Goal: Task Accomplishment & Management: Manage account settings

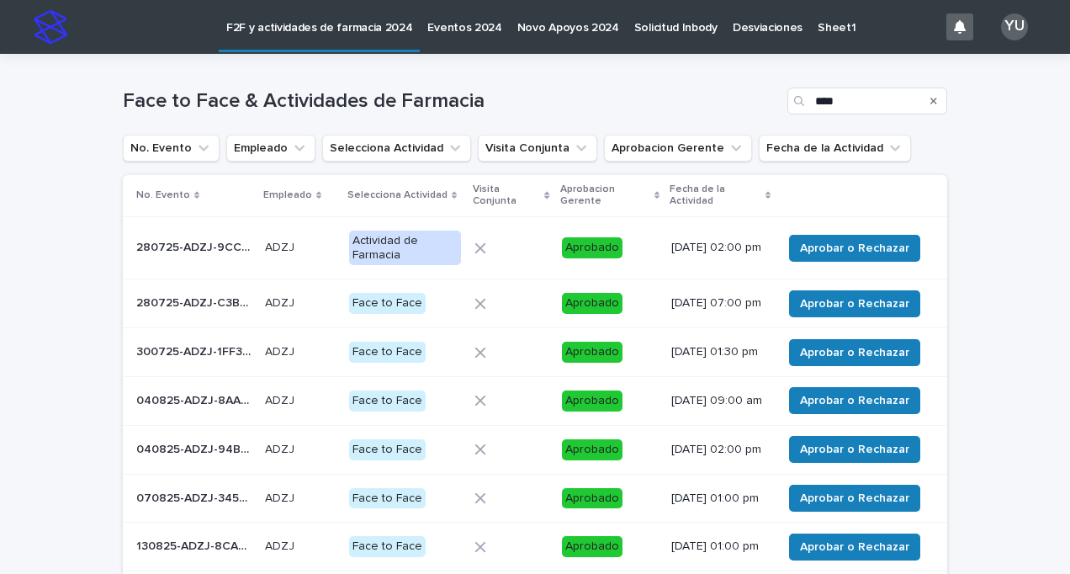
click at [930, 101] on icon "Search" at bounding box center [933, 101] width 7 height 7
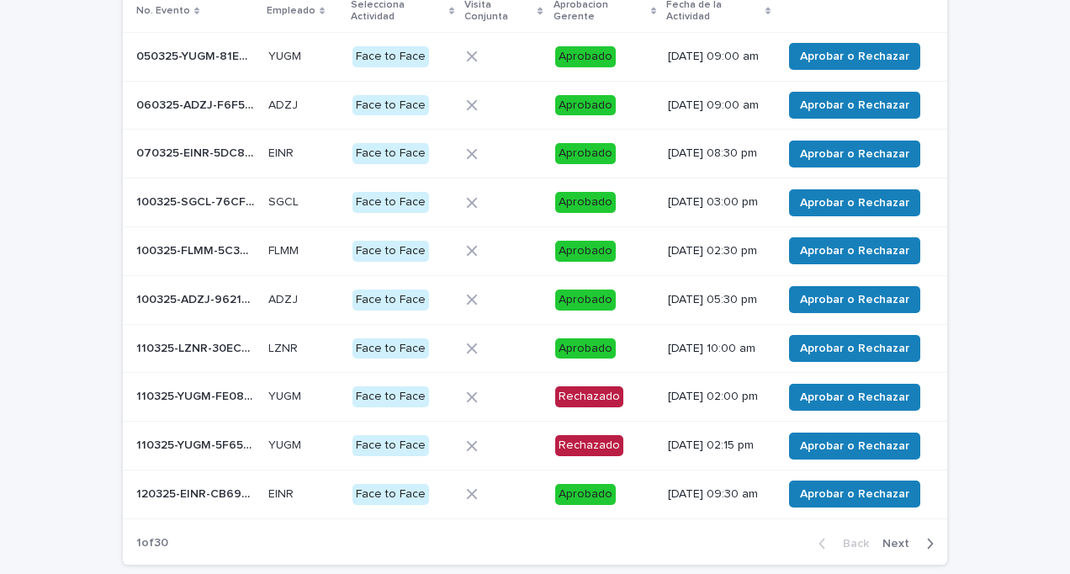
scroll to position [332, 0]
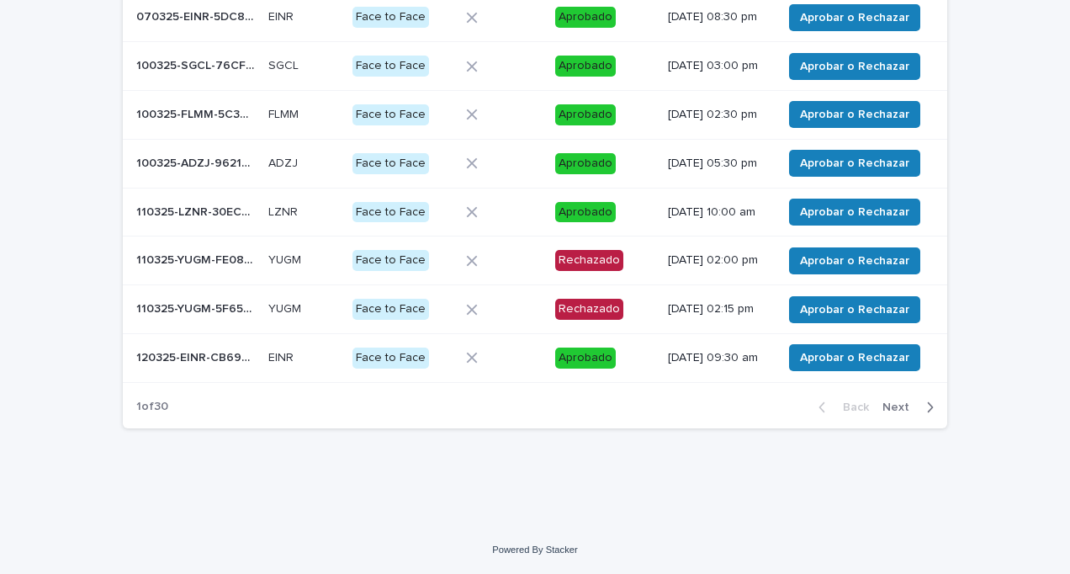
click at [892, 405] on span "Next" at bounding box center [900, 407] width 37 height 12
click at [892, 405] on div "Back Next" at bounding box center [876, 407] width 142 height 42
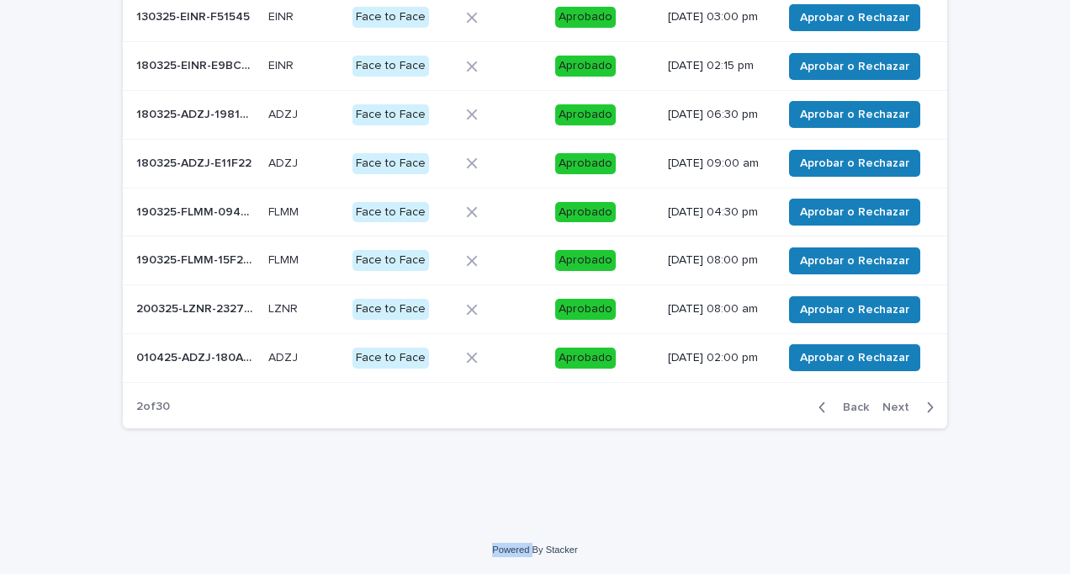
scroll to position [340, 0]
drag, startPoint x: 892, startPoint y: 405, endPoint x: 892, endPoint y: 417, distance: 11.8
click at [892, 413] on span "Next" at bounding box center [900, 407] width 37 height 12
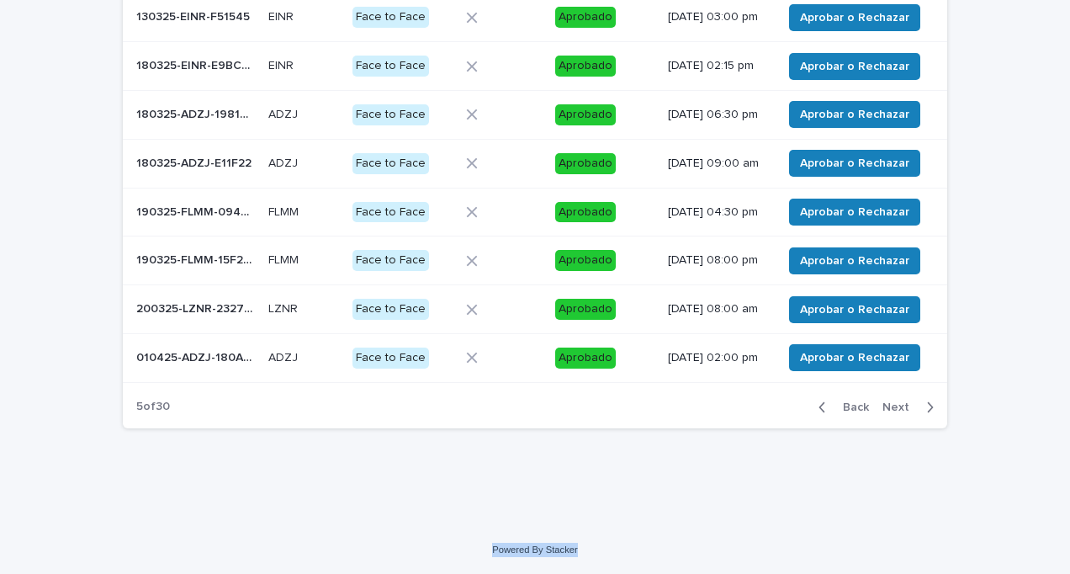
click at [892, 413] on span "Next" at bounding box center [900, 407] width 37 height 12
click at [888, 413] on span "Next" at bounding box center [900, 407] width 37 height 12
drag, startPoint x: 888, startPoint y: 417, endPoint x: 947, endPoint y: 424, distance: 59.3
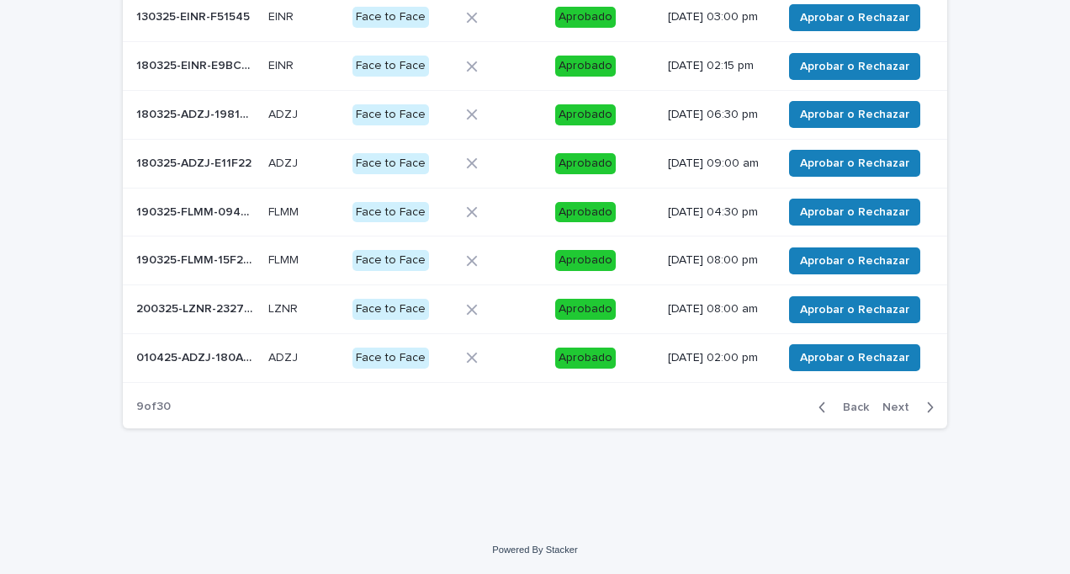
click at [947, 424] on div "Loading... Saving… Loading... Saving… Face to Face & Actividades de Farmacia No…" at bounding box center [534, 108] width 841 height 750
click at [887, 413] on span "Next" at bounding box center [900, 407] width 37 height 12
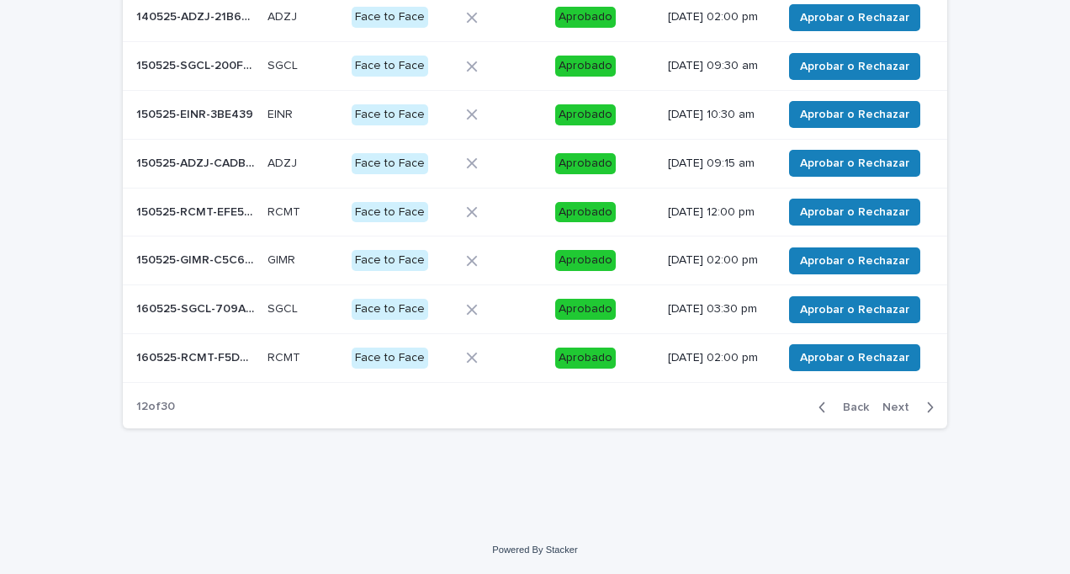
click at [887, 413] on span "Next" at bounding box center [900, 407] width 37 height 12
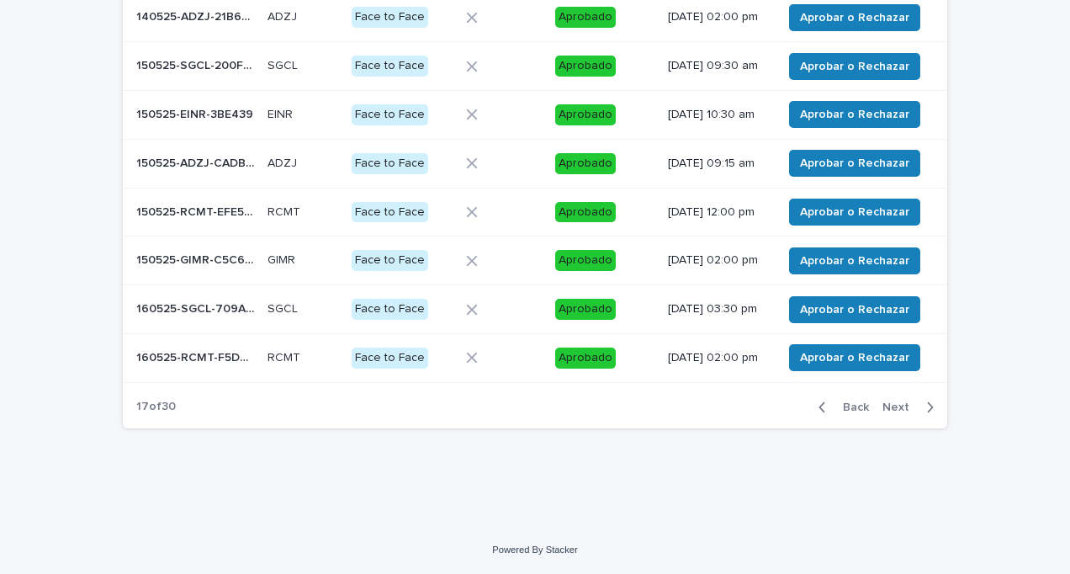
click at [887, 413] on span "Next" at bounding box center [900, 407] width 37 height 12
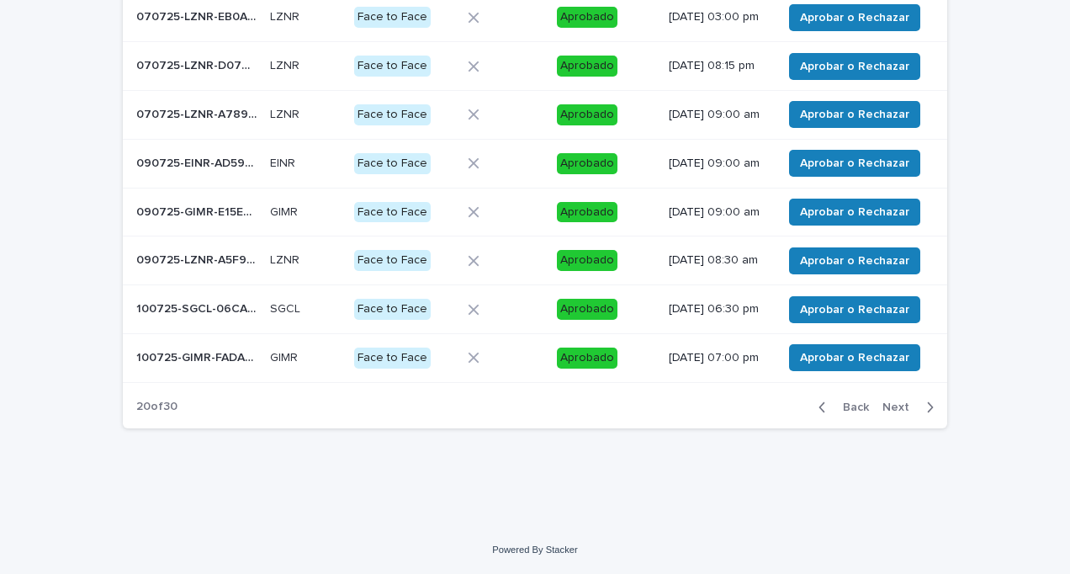
click at [887, 413] on span "Next" at bounding box center [900, 407] width 37 height 12
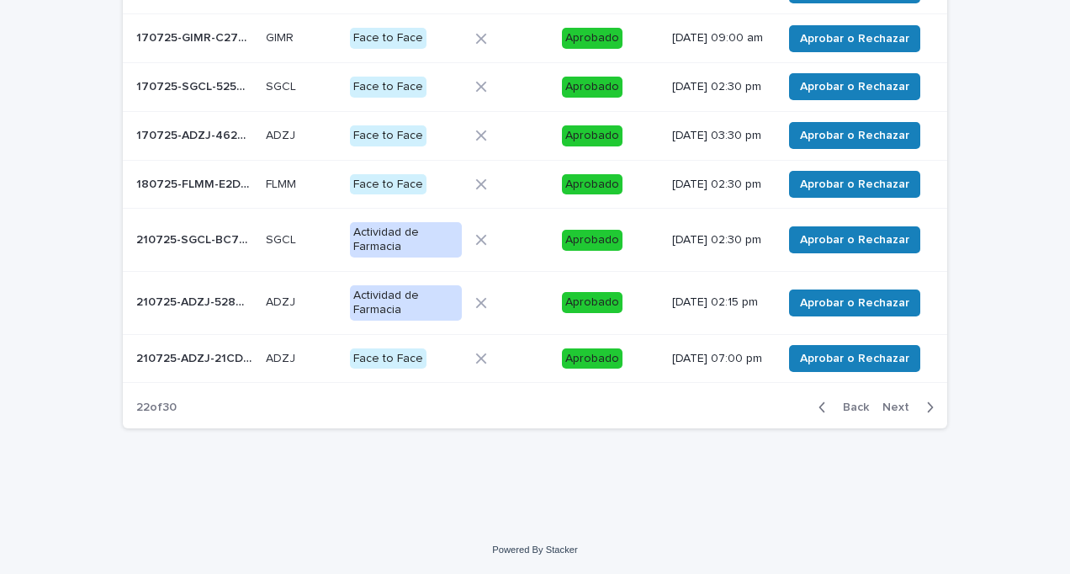
click at [894, 413] on span "Next" at bounding box center [900, 407] width 37 height 12
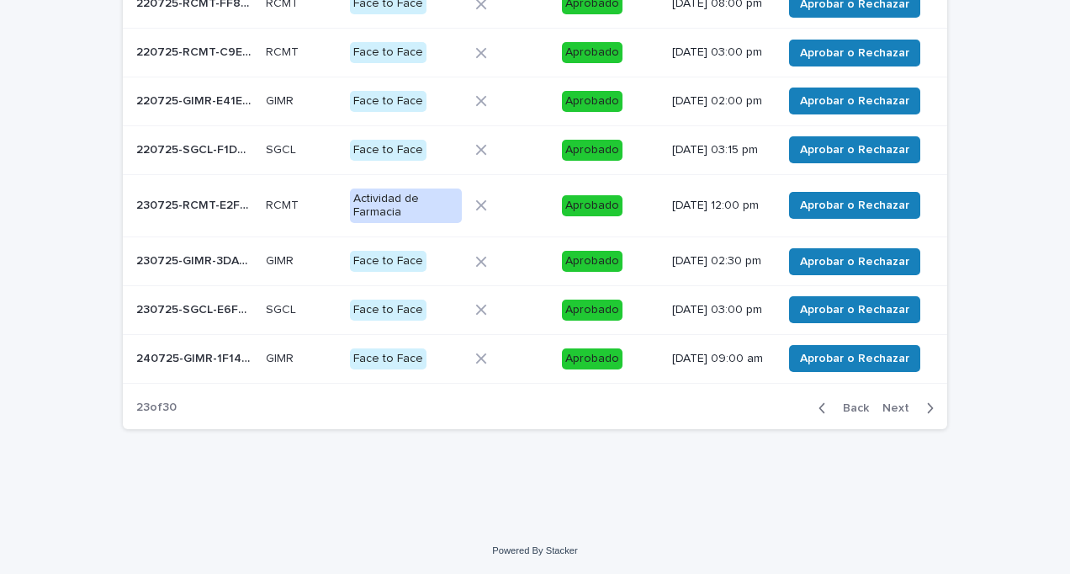
click at [889, 414] on span "Next" at bounding box center [900, 408] width 37 height 12
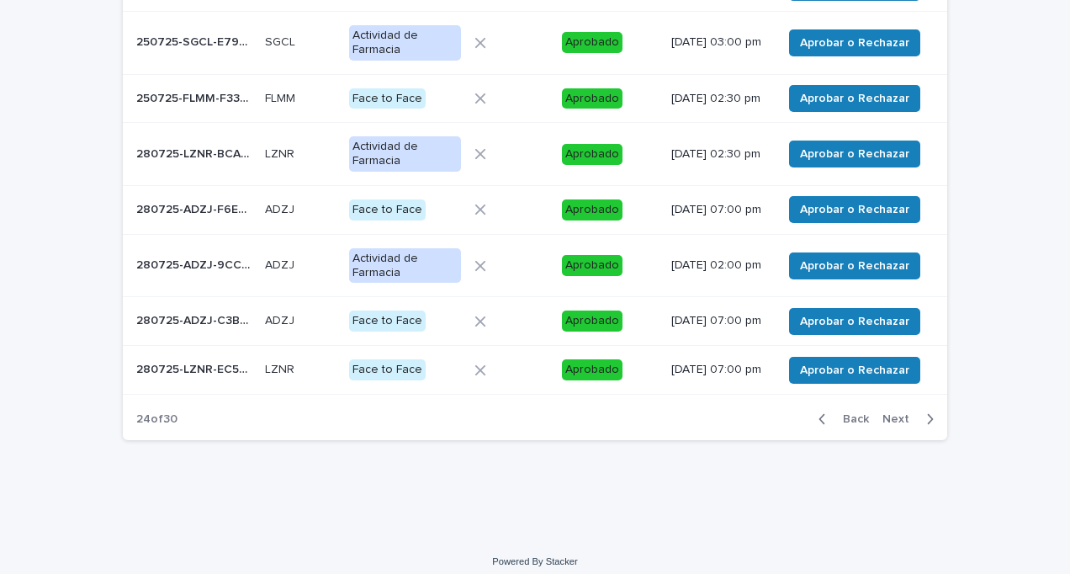
scroll to position [375, 0]
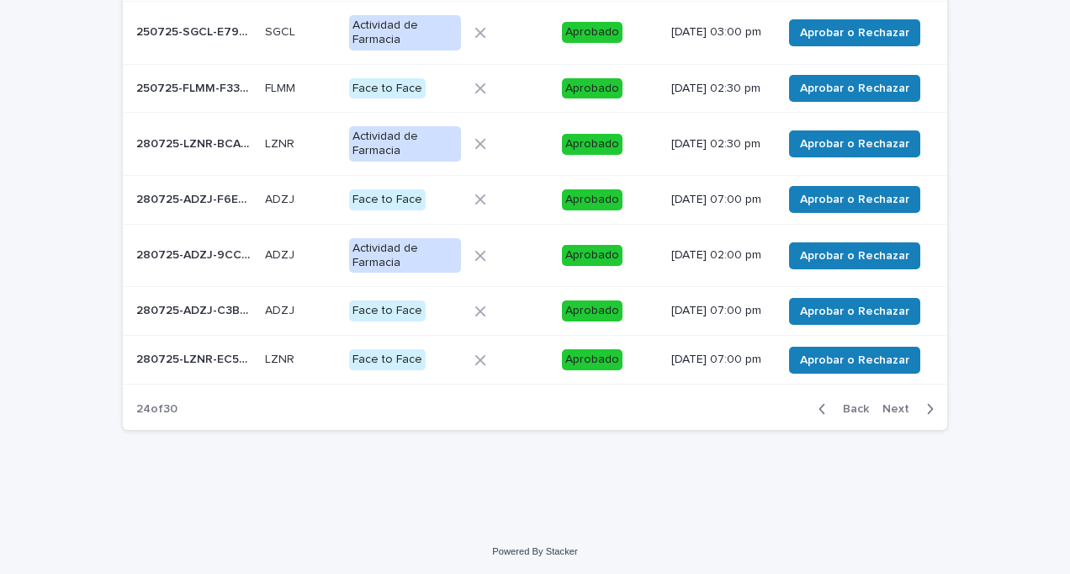
click at [890, 415] on span "Next" at bounding box center [900, 409] width 37 height 12
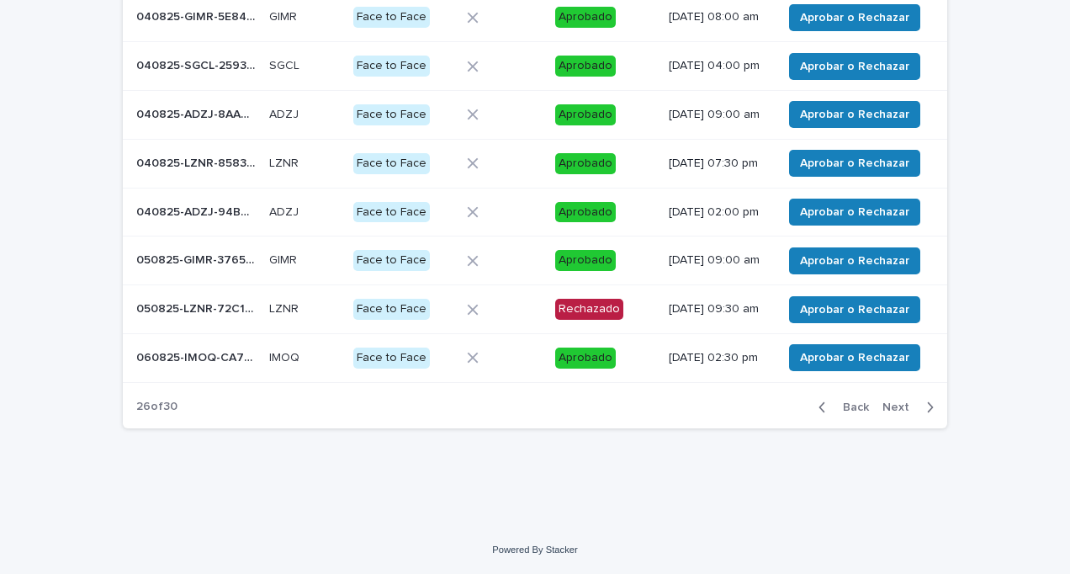
scroll to position [351, 0]
click at [890, 442] on div "Face to Face & Actividades de Farmacia No. Evento Empleado Selecciona Actividad…" at bounding box center [535, 87] width 824 height 708
click at [897, 413] on span "Next" at bounding box center [900, 407] width 37 height 12
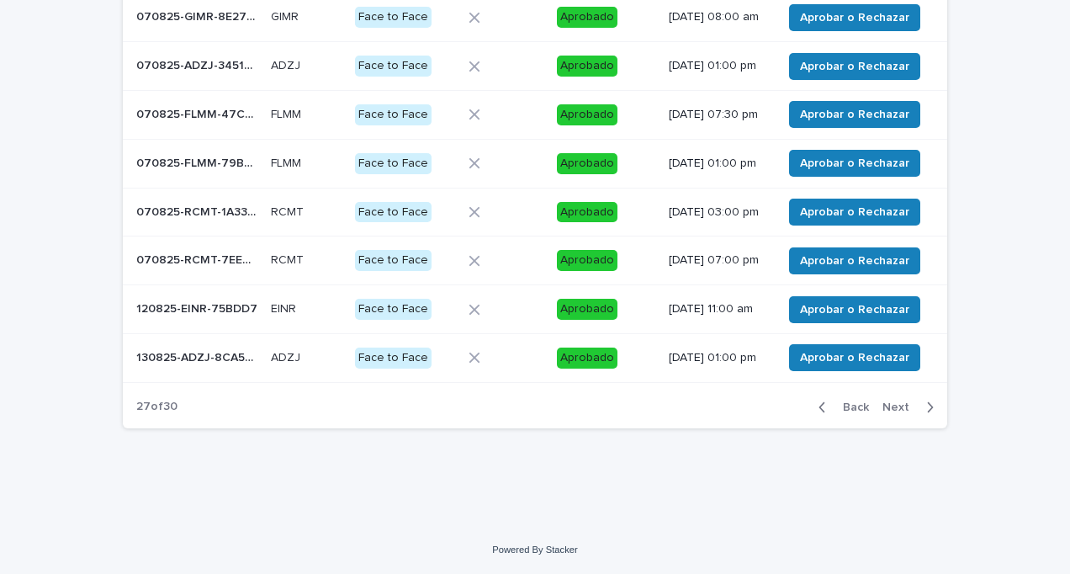
scroll to position [347, 0]
click at [895, 413] on span "Next" at bounding box center [900, 407] width 37 height 12
click at [895, 415] on button "Next" at bounding box center [911, 407] width 71 height 15
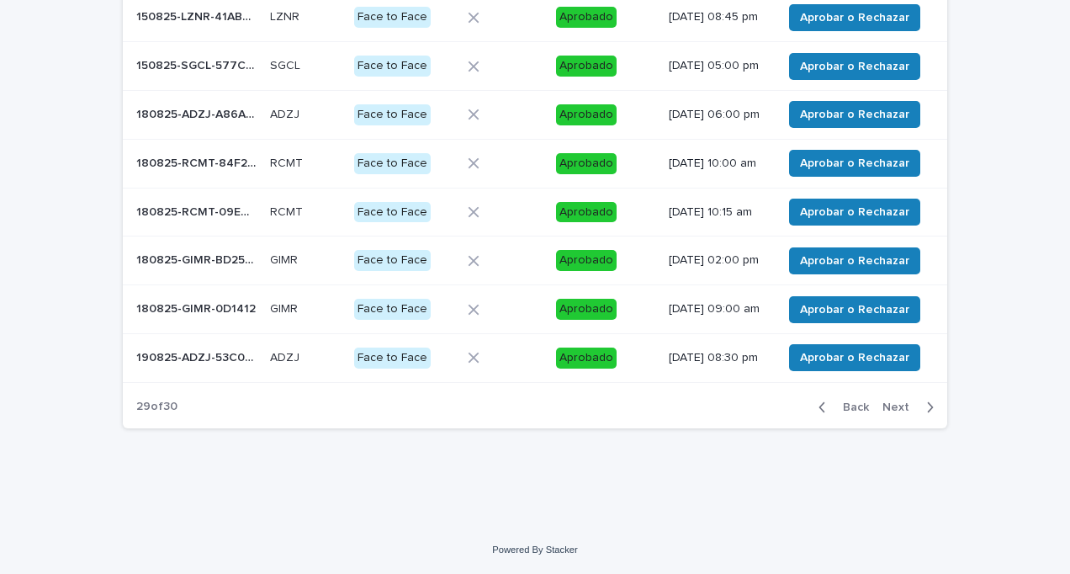
click at [892, 413] on span "Next" at bounding box center [900, 407] width 37 height 12
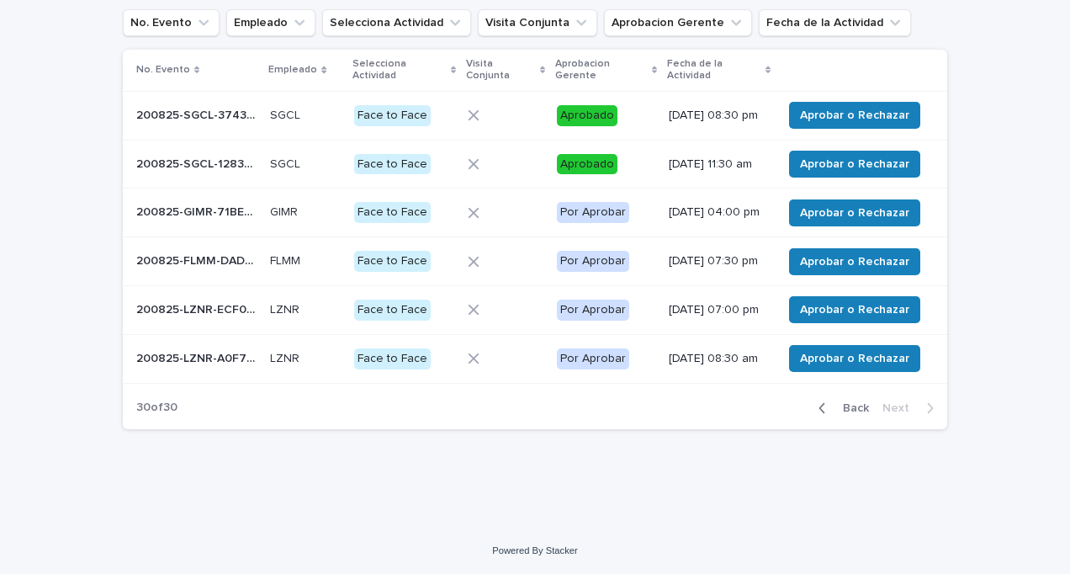
click at [214, 202] on p "200825-GIMR-71BECF" at bounding box center [198, 211] width 124 height 18
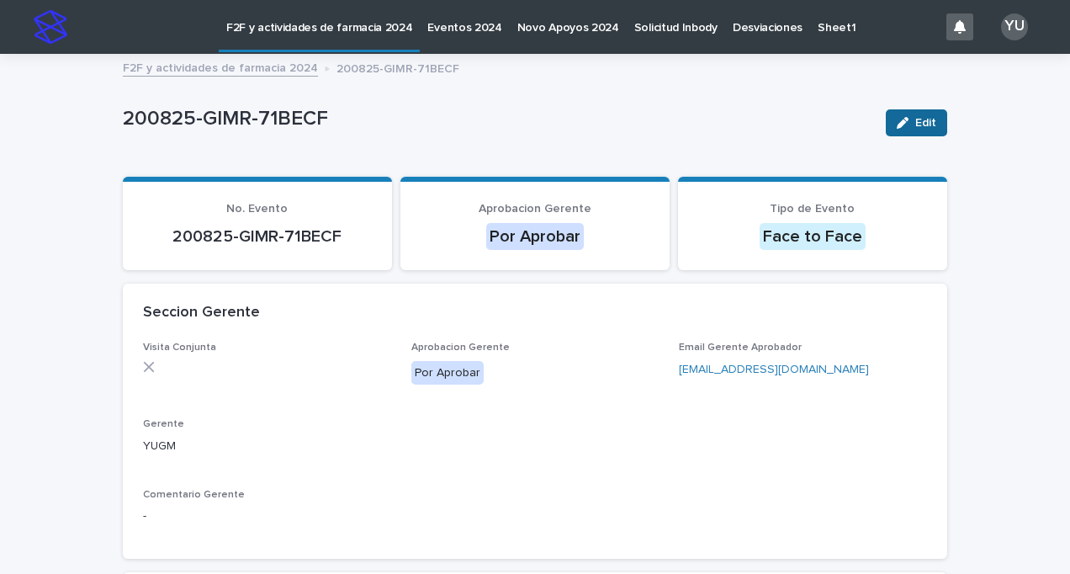
click at [915, 122] on span "Edit" at bounding box center [925, 123] width 21 height 12
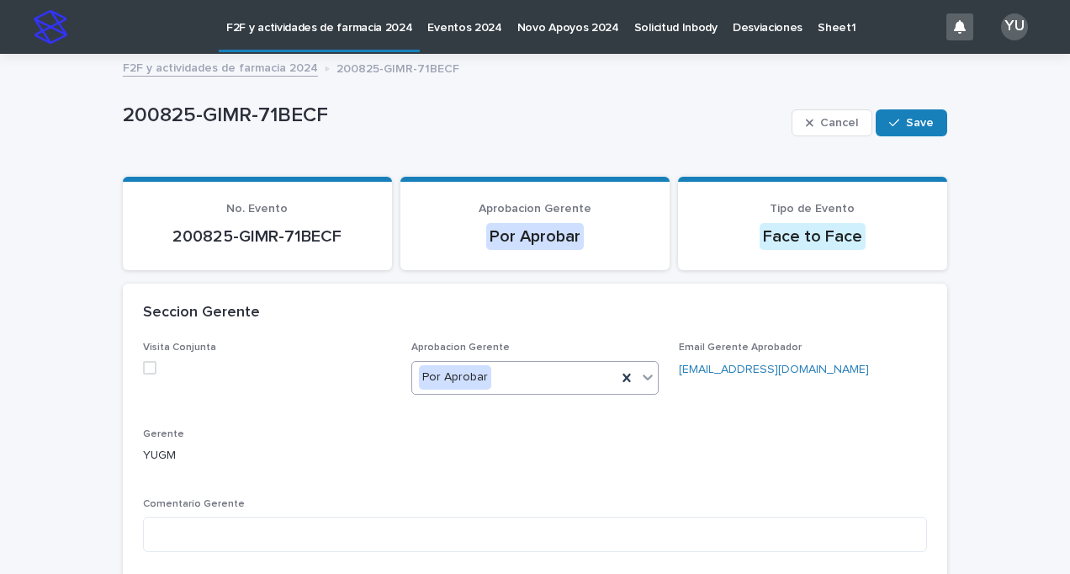
click at [533, 378] on div "Por Aprobar" at bounding box center [514, 377] width 205 height 28
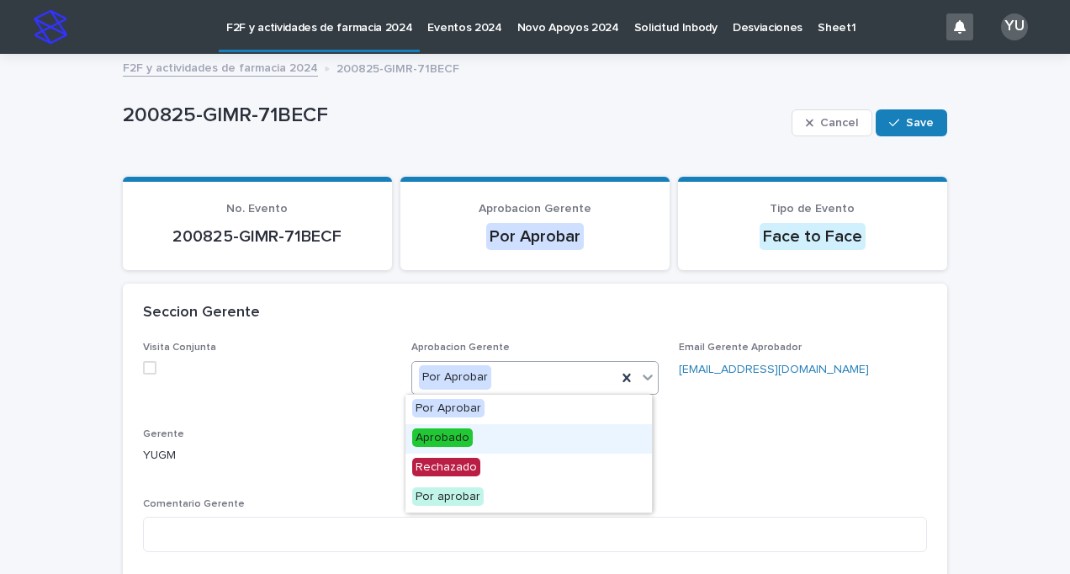
click at [461, 432] on span "Aprobado" at bounding box center [442, 437] width 61 height 19
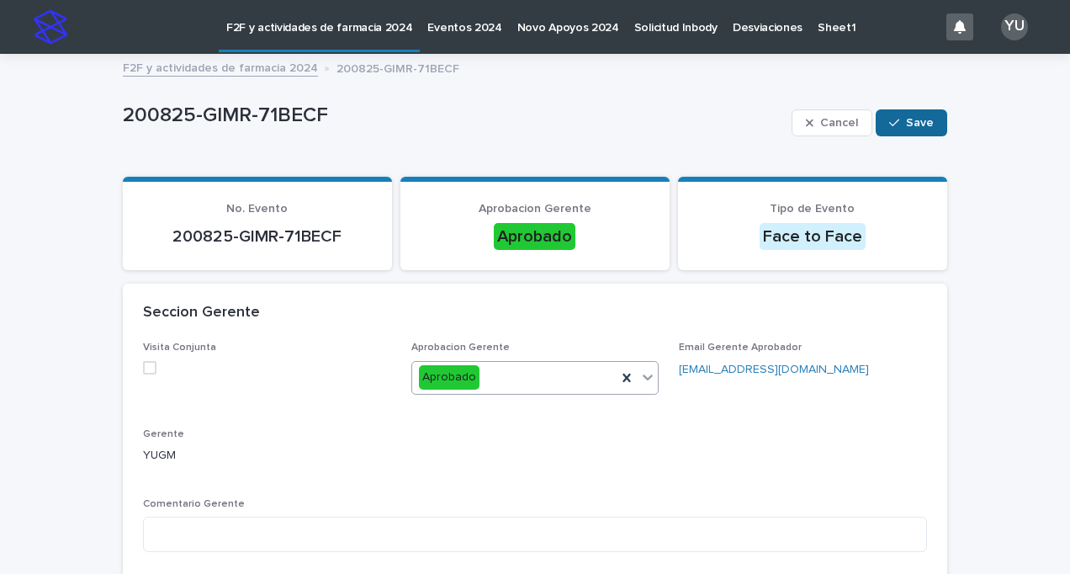
click at [918, 119] on span "Save" at bounding box center [920, 123] width 28 height 12
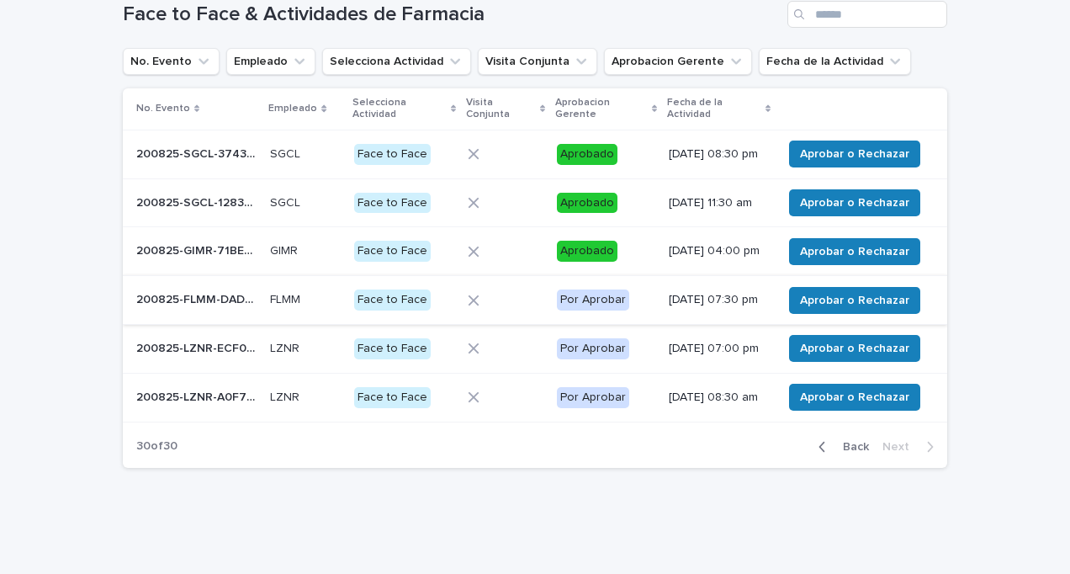
scroll to position [87, 0]
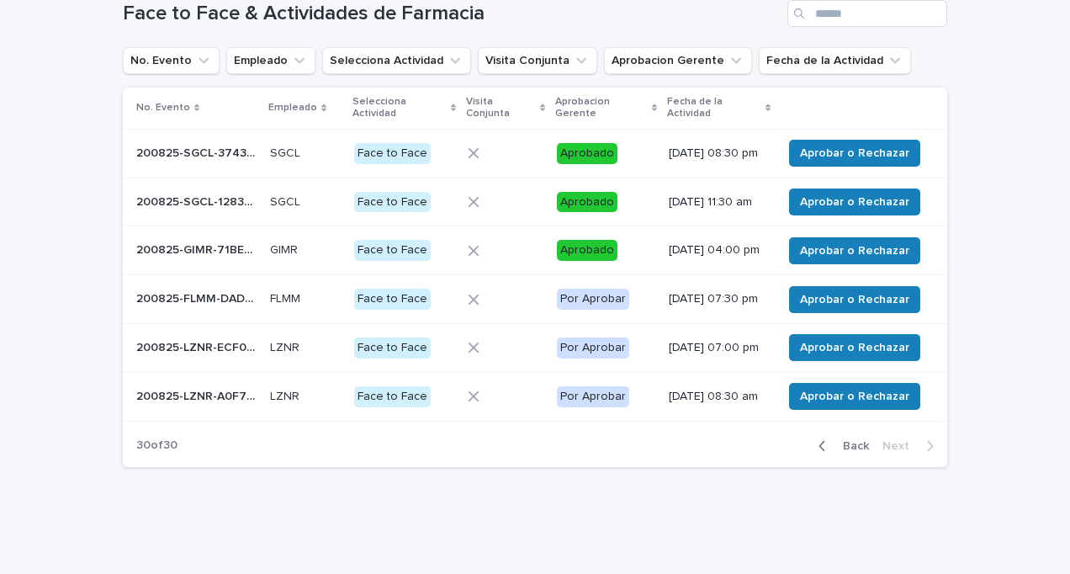
click at [228, 355] on p "200825-LZNR-ECF062" at bounding box center [198, 346] width 124 height 18
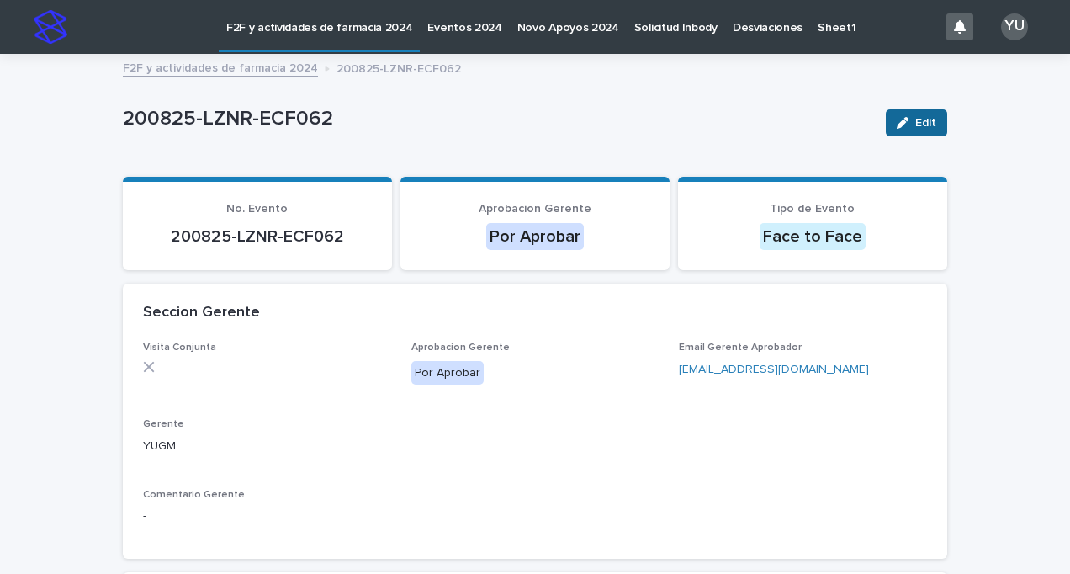
click at [918, 128] on button "Edit" at bounding box center [916, 122] width 61 height 27
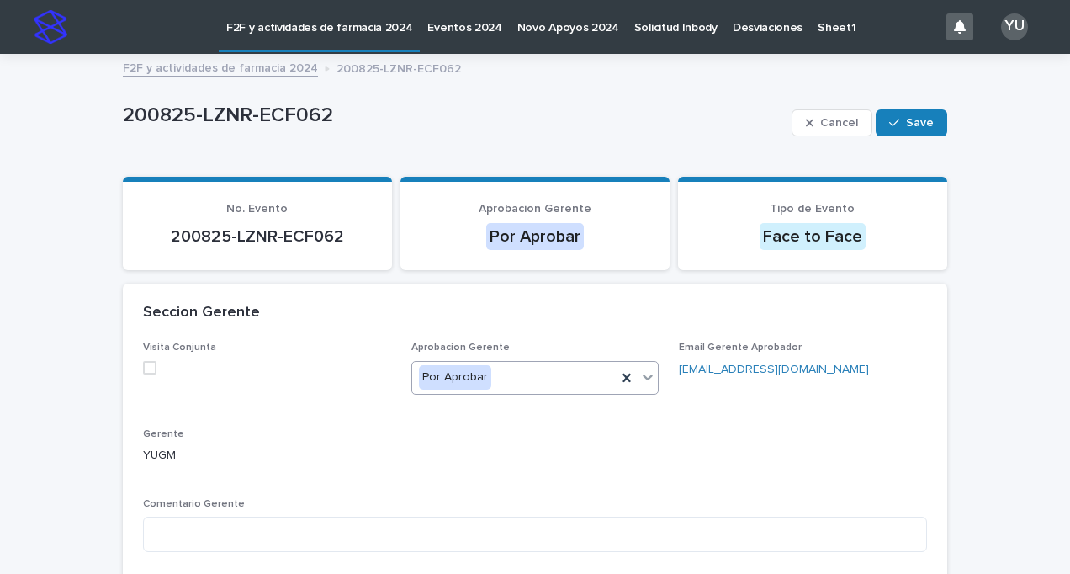
click at [548, 369] on div "Por Aprobar" at bounding box center [514, 377] width 205 height 28
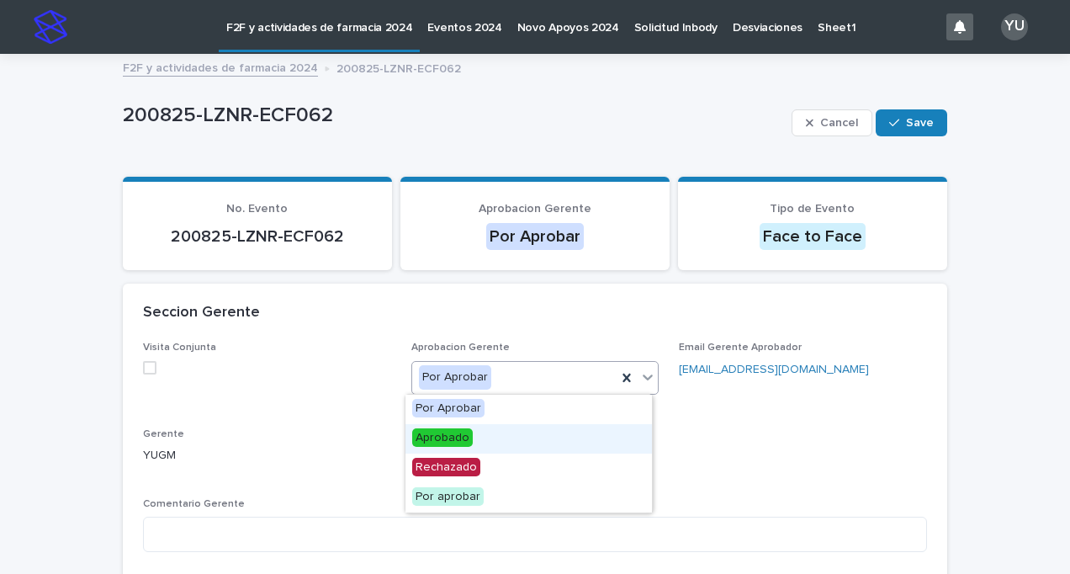
click at [463, 441] on span "Aprobado" at bounding box center [442, 437] width 61 height 19
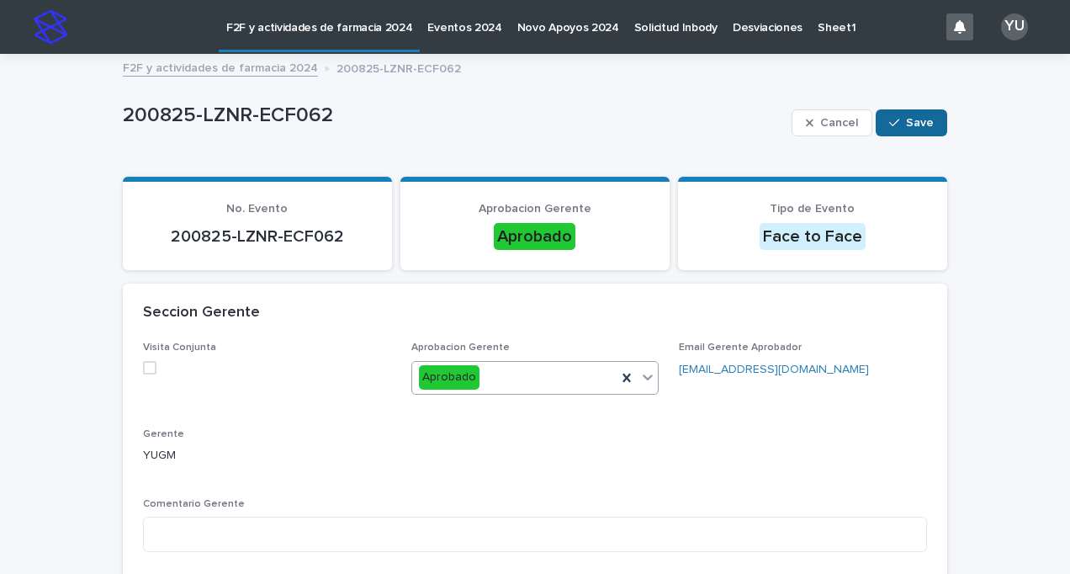
click at [932, 118] on button "Save" at bounding box center [911, 122] width 71 height 27
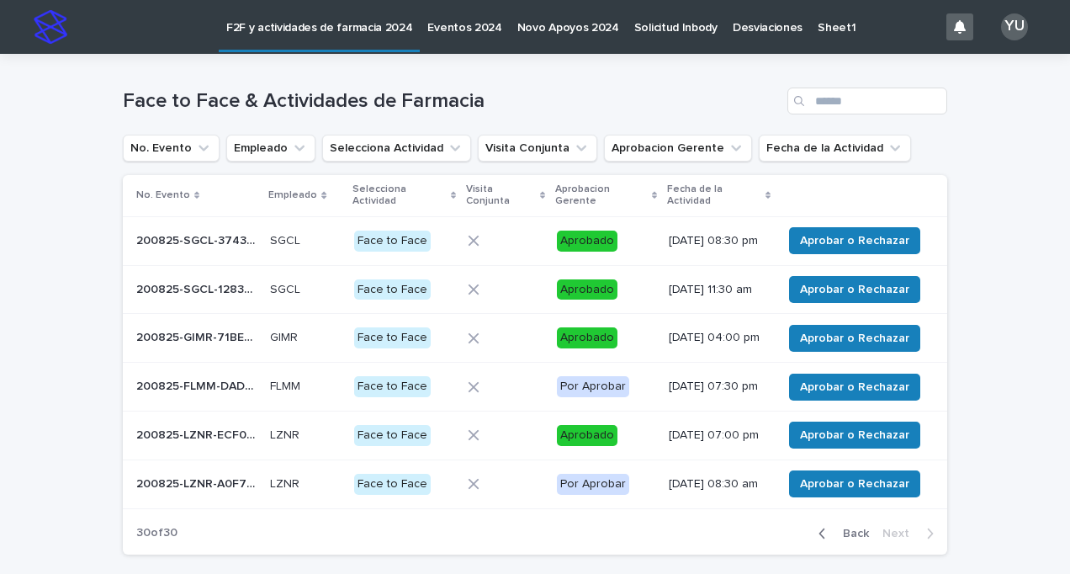
click at [183, 491] on p "200825-LZNR-A0F7FA" at bounding box center [198, 483] width 124 height 18
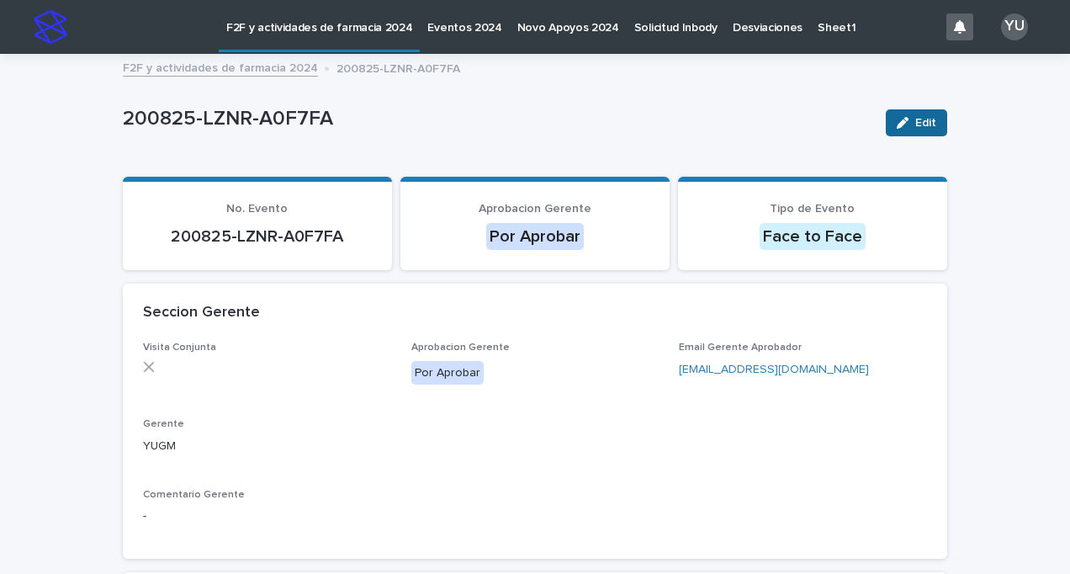
click at [926, 121] on span "Edit" at bounding box center [925, 123] width 21 height 12
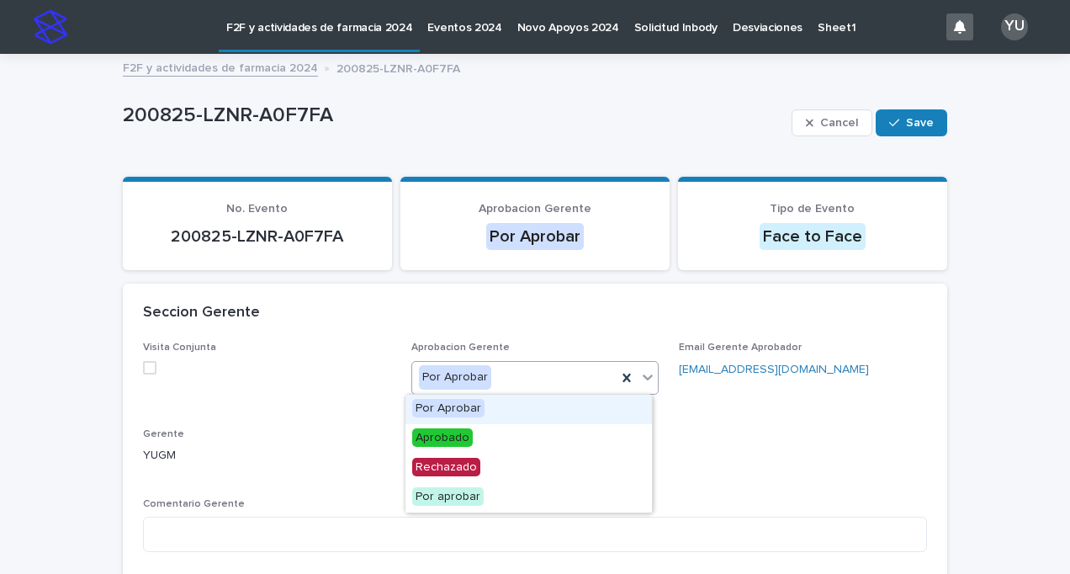
click at [572, 378] on div "Por Aprobar" at bounding box center [514, 377] width 205 height 28
click at [523, 437] on div "Aprobado" at bounding box center [528, 438] width 246 height 29
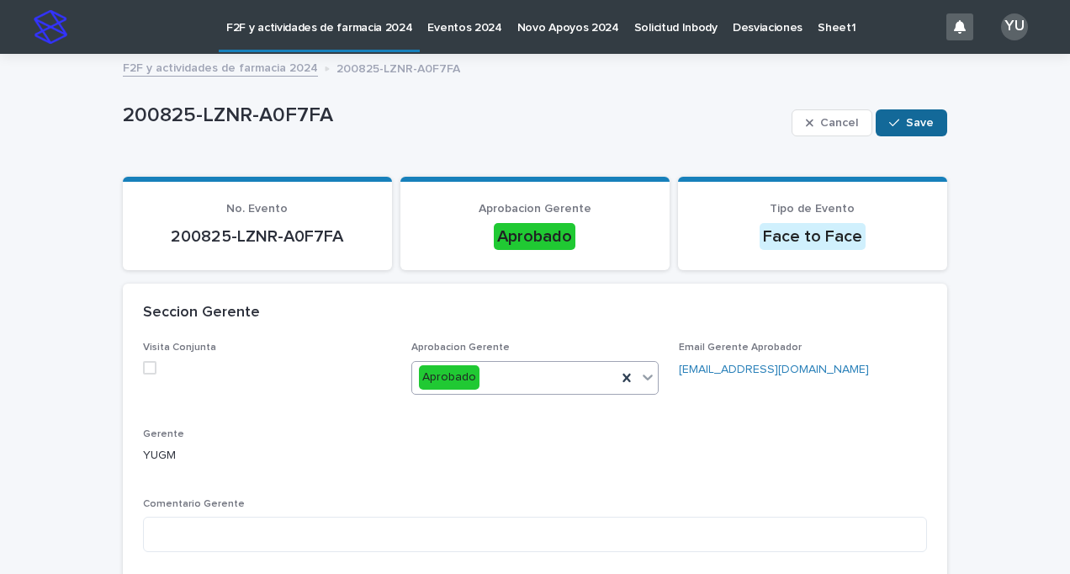
click at [912, 121] on span "Save" at bounding box center [920, 123] width 28 height 12
